Goal: Browse casually

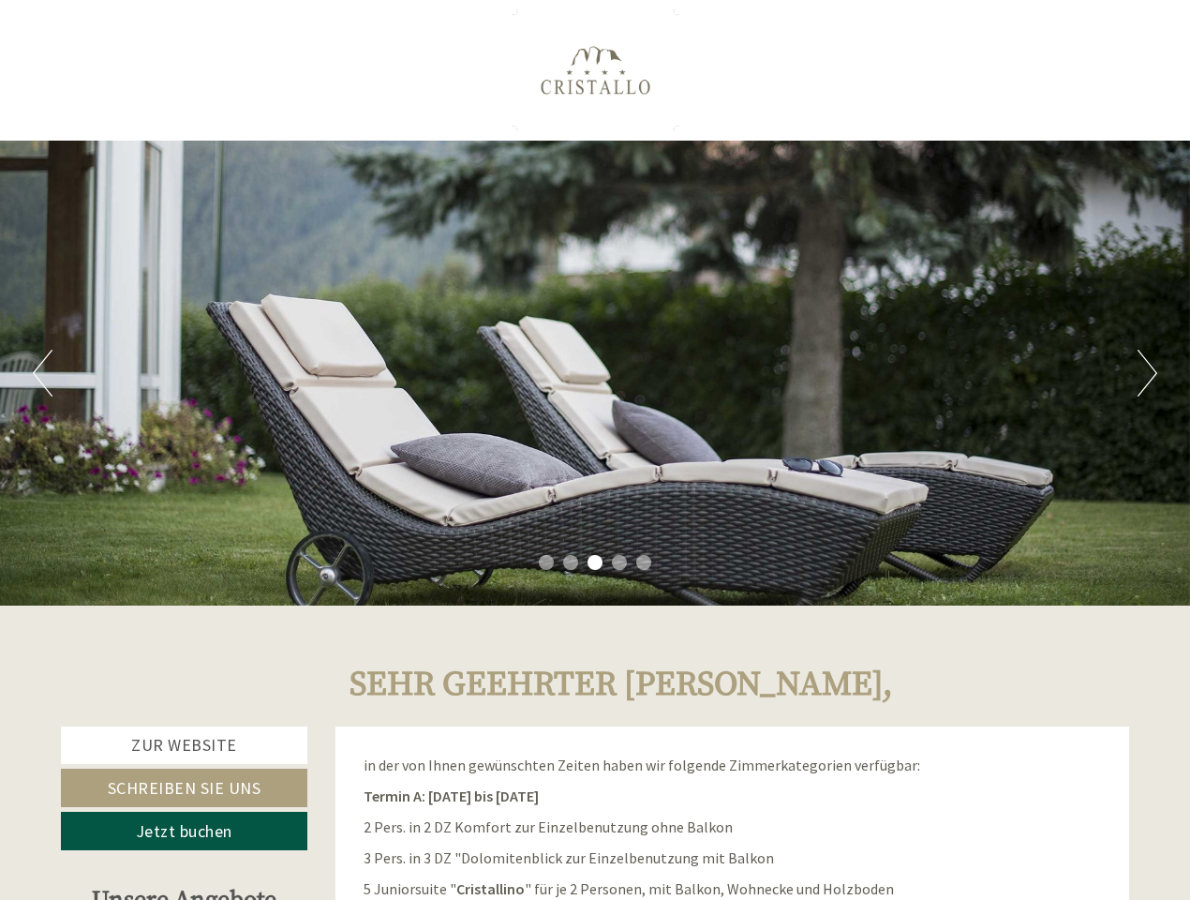
click at [595, 450] on div "Previous Next 1 2 3 4 5" at bounding box center [595, 373] width 1190 height 465
click at [42, 373] on button "Previous" at bounding box center [43, 373] width 20 height 47
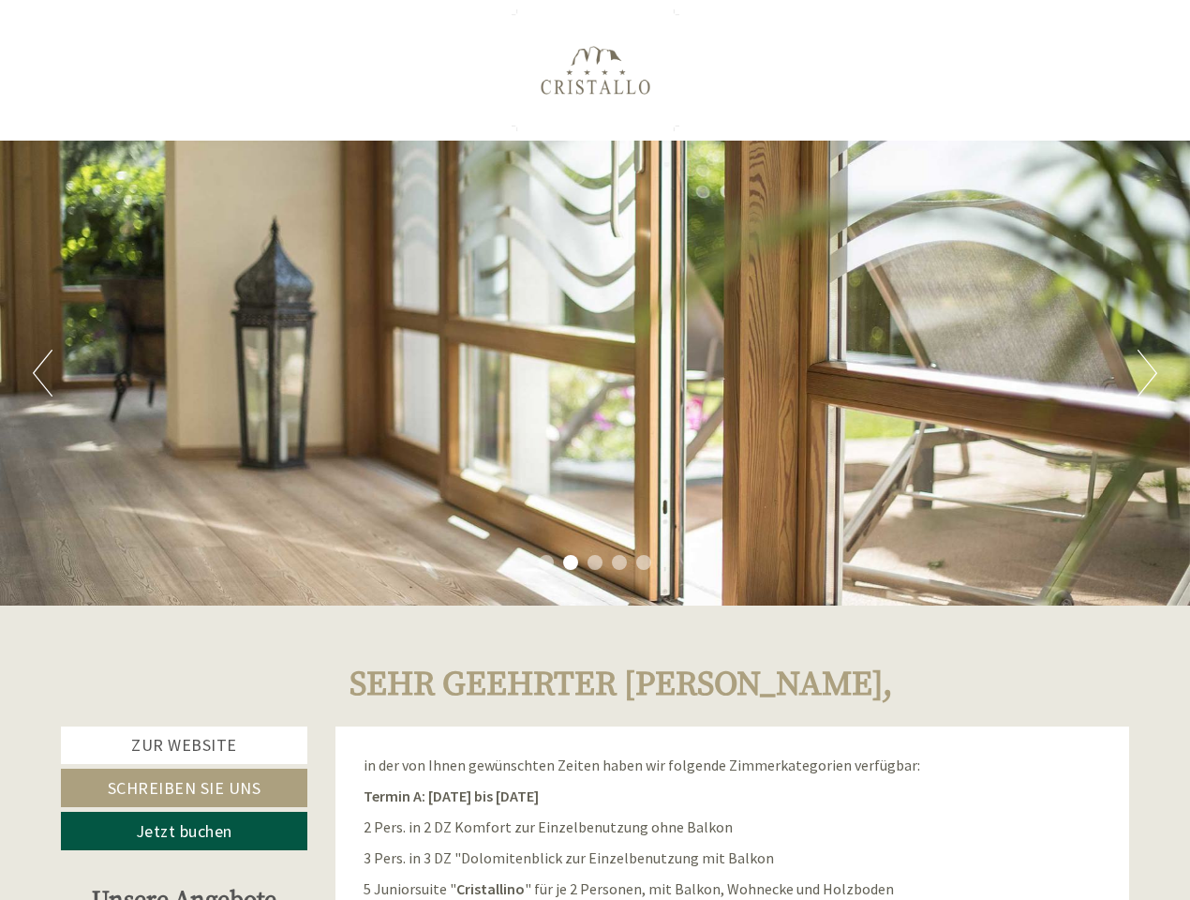
click at [595, 373] on div "Previous Next 1 2 3 4 5" at bounding box center [595, 373] width 1190 height 465
click at [1147, 373] on button "Next" at bounding box center [1148, 373] width 20 height 47
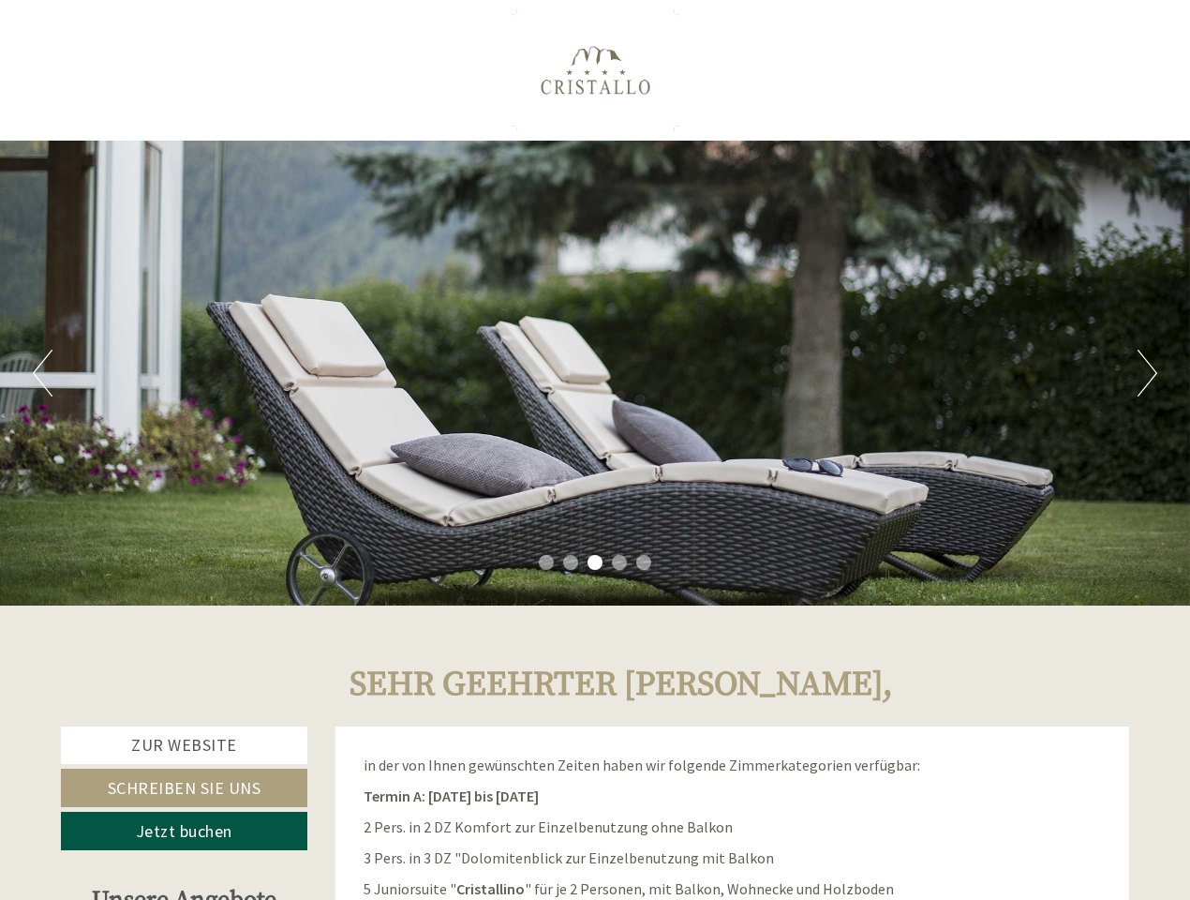
click at [546, 562] on li "1" at bounding box center [546, 562] width 15 height 15
click at [571, 562] on li "2" at bounding box center [570, 562] width 15 height 15
click at [595, 562] on li "3" at bounding box center [595, 562] width 15 height 15
click at [620, 562] on li "4" at bounding box center [619, 562] width 15 height 15
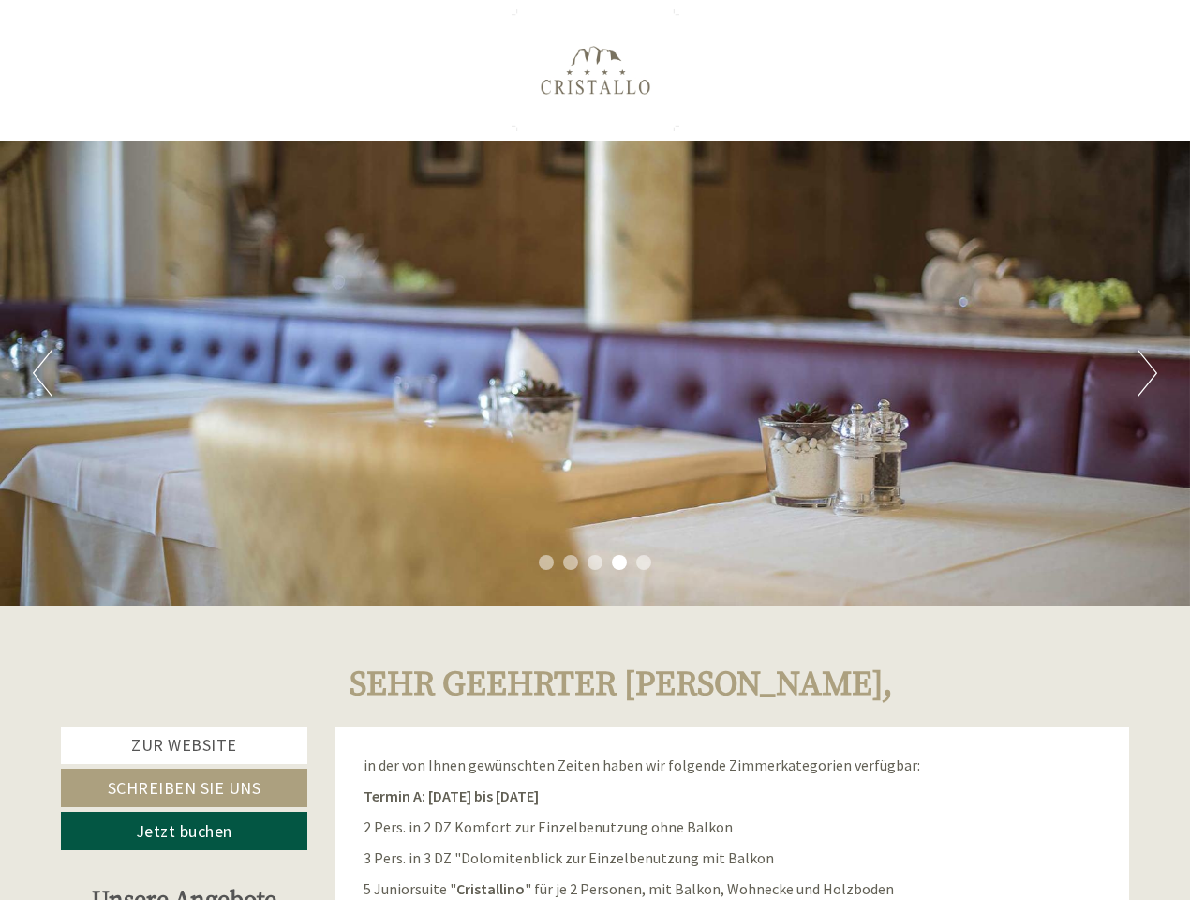
click at [644, 562] on li "5" at bounding box center [643, 562] width 15 height 15
